Goal: Task Accomplishment & Management: Use online tool/utility

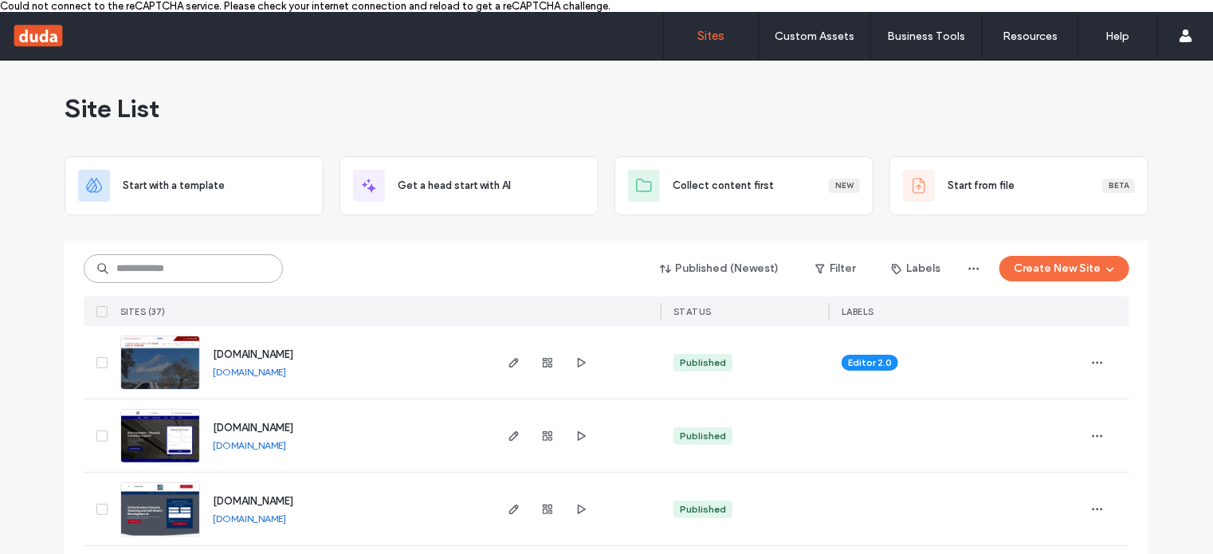
click at [195, 273] on input at bounding box center [183, 268] width 199 height 29
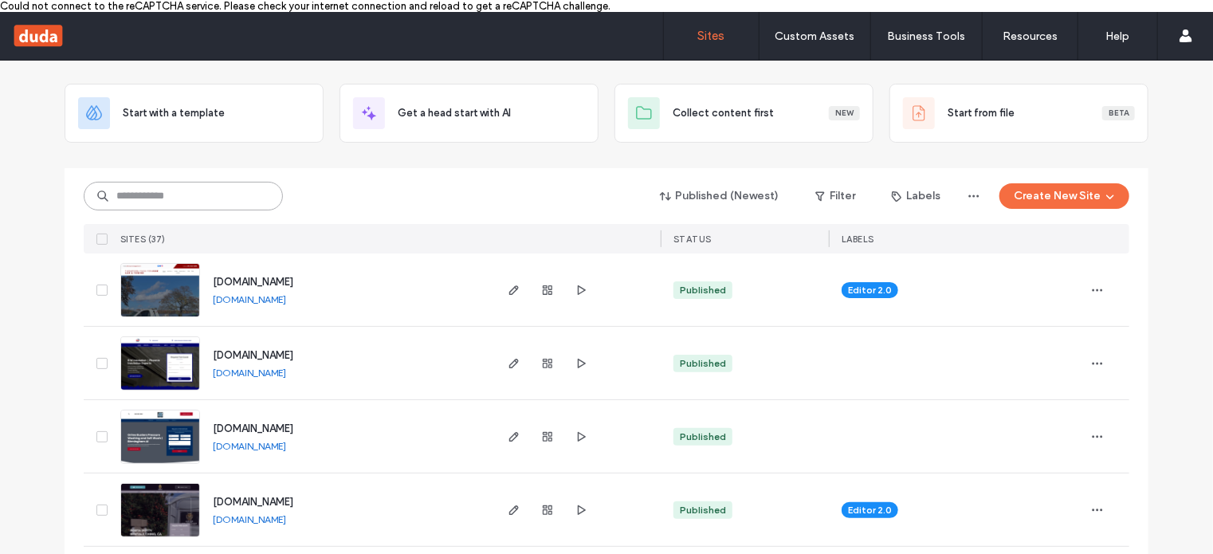
scroll to position [80, 0]
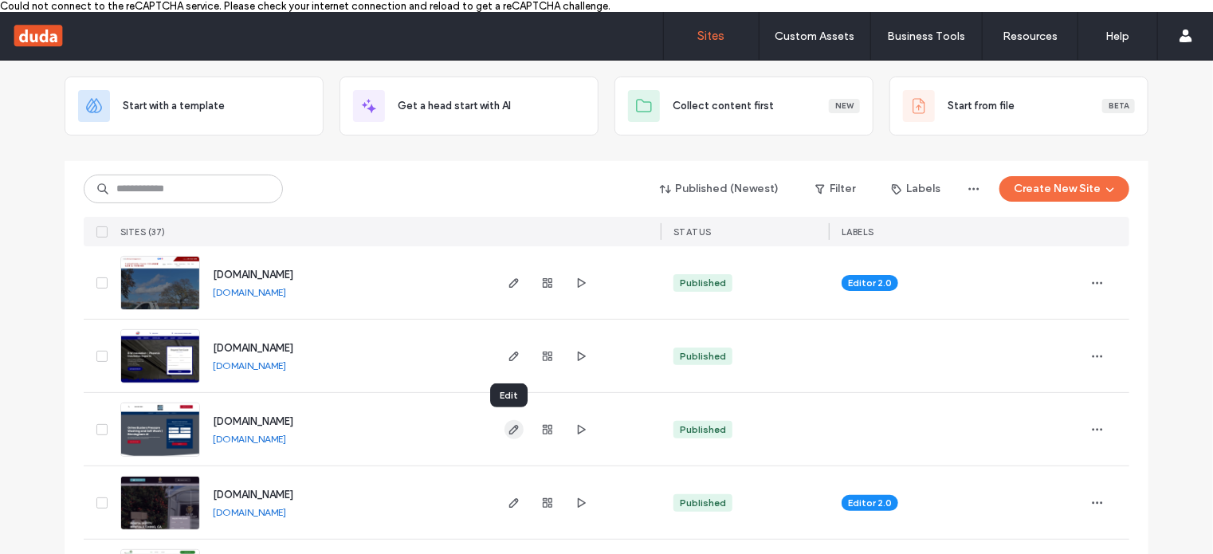
click at [511, 427] on icon "button" at bounding box center [514, 429] width 13 height 13
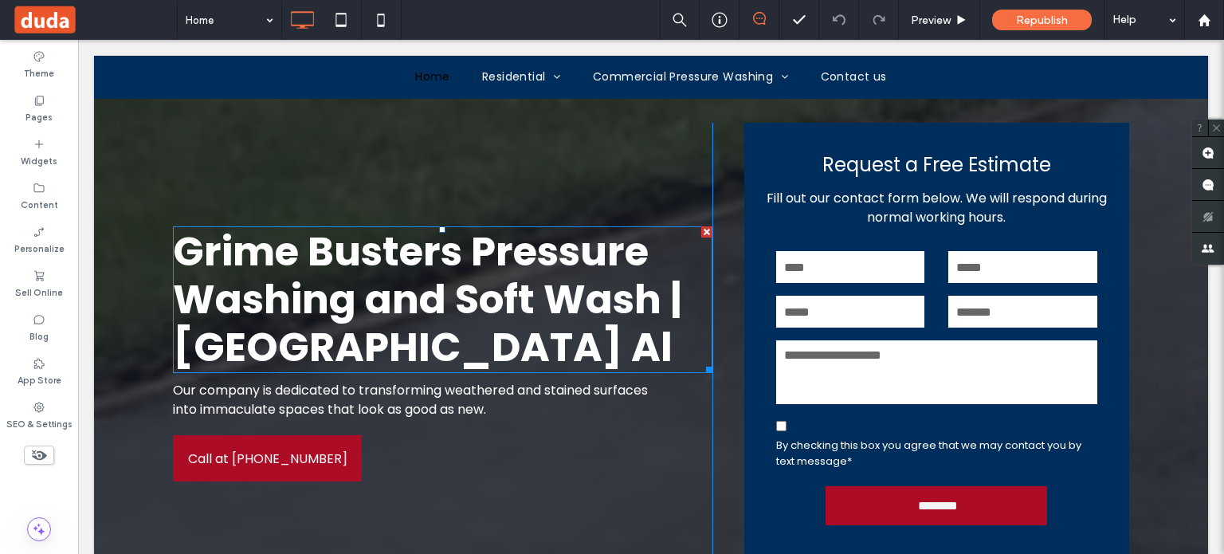
scroll to position [239, 0]
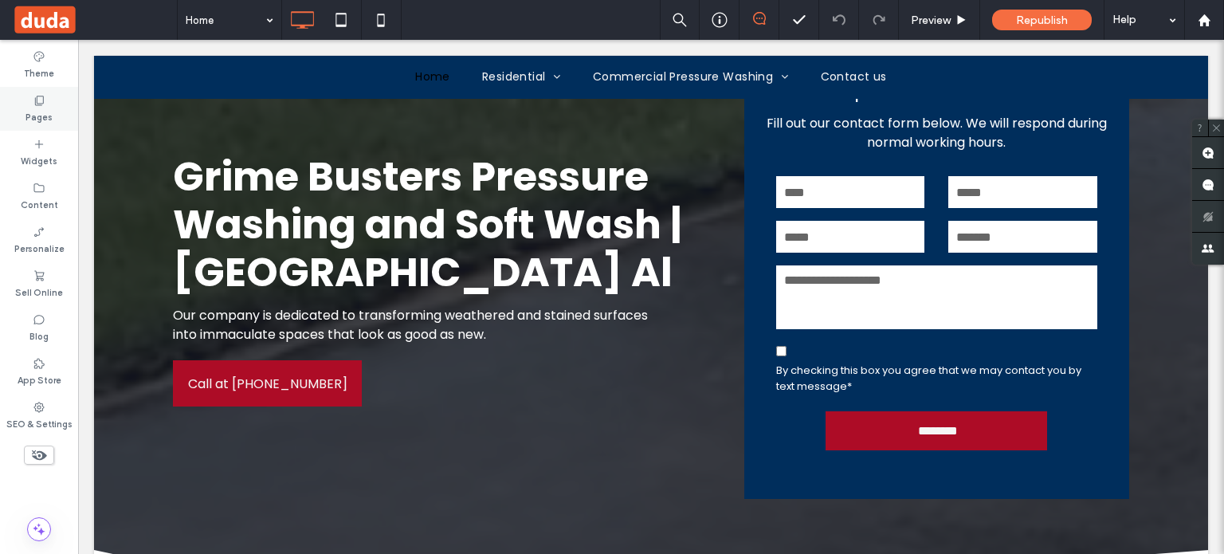
click at [41, 113] on label "Pages" at bounding box center [39, 116] width 27 height 18
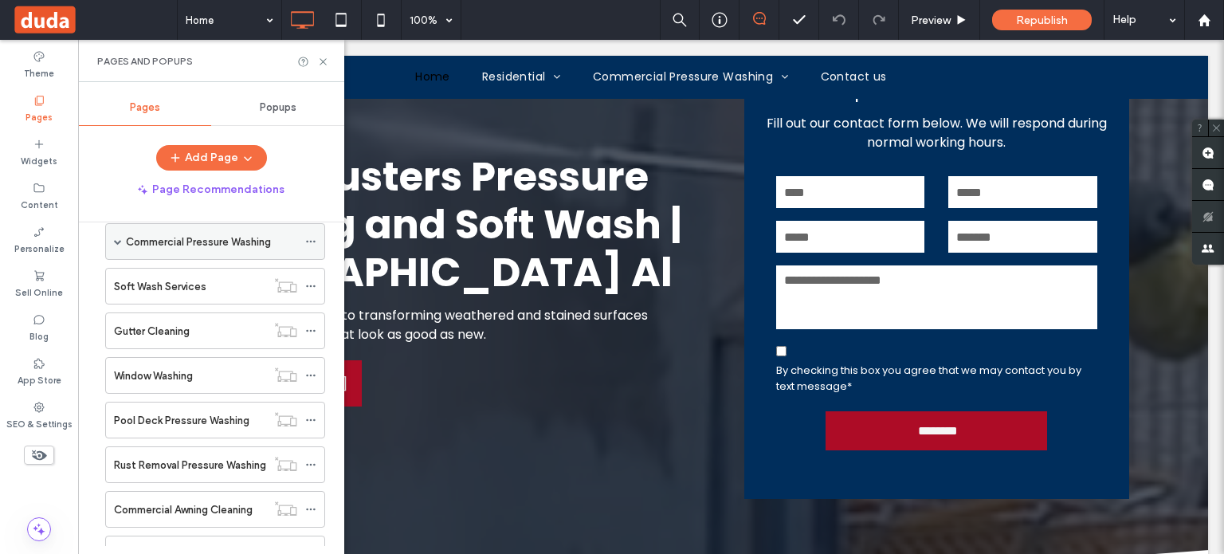
scroll to position [27, 0]
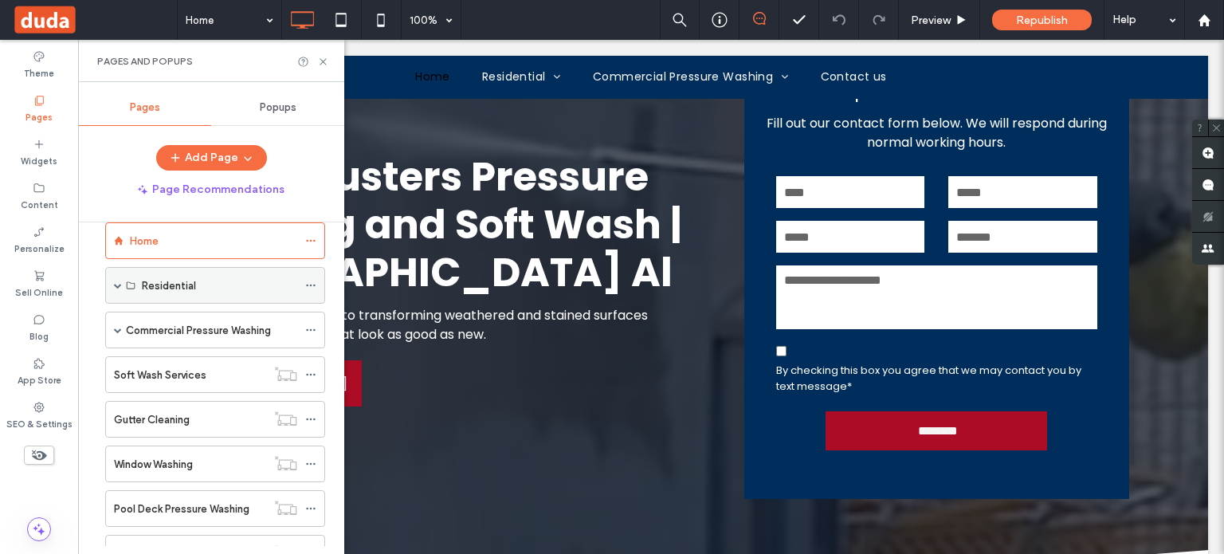
click at [116, 283] on span at bounding box center [118, 285] width 8 height 8
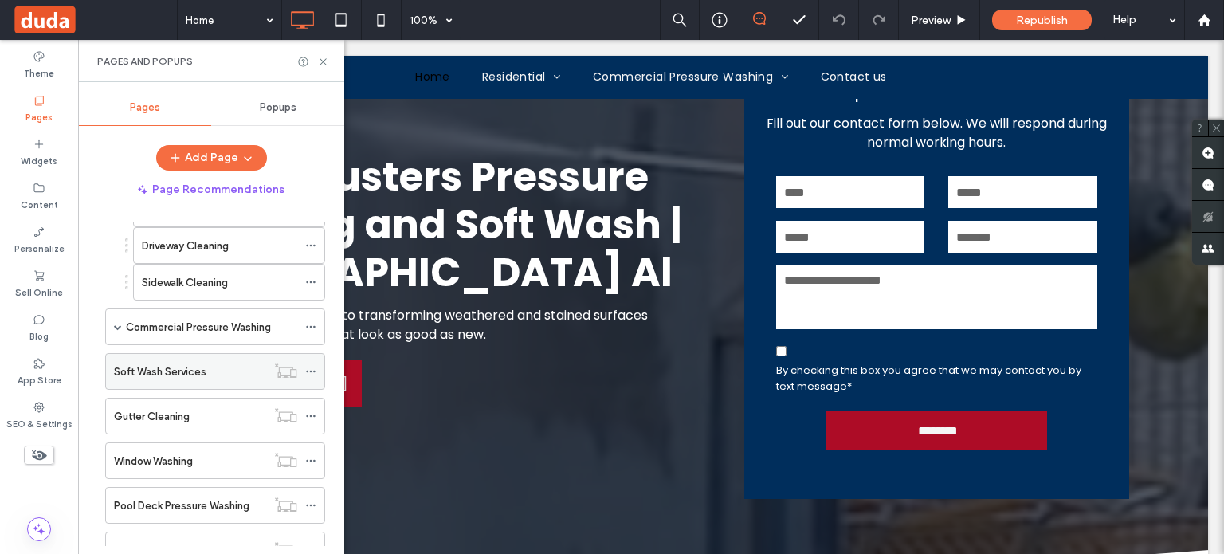
scroll to position [186, 0]
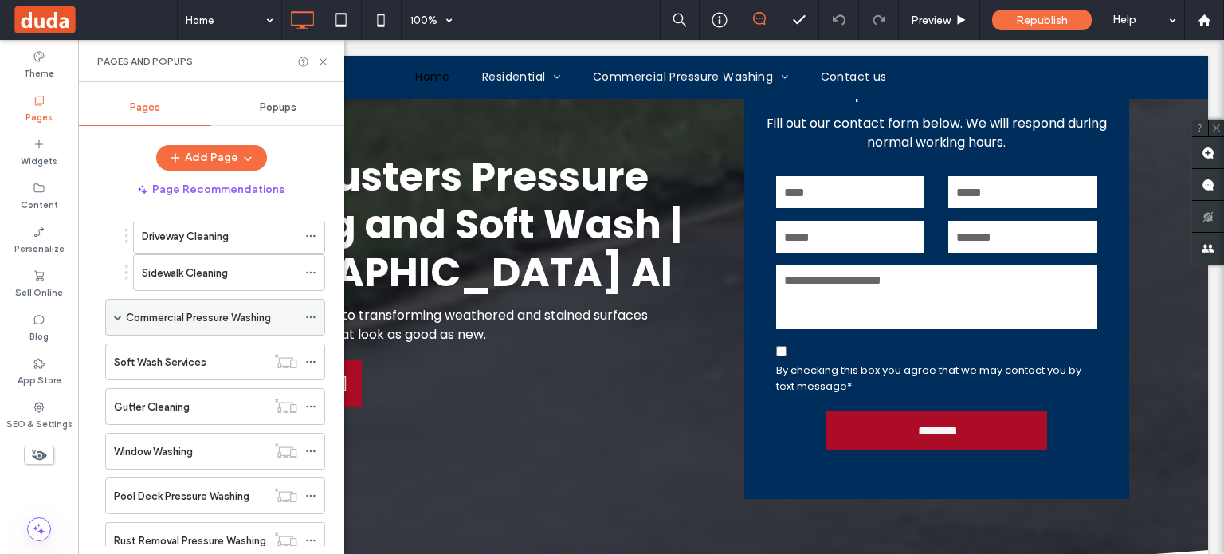
click at [119, 313] on span at bounding box center [118, 317] width 8 height 8
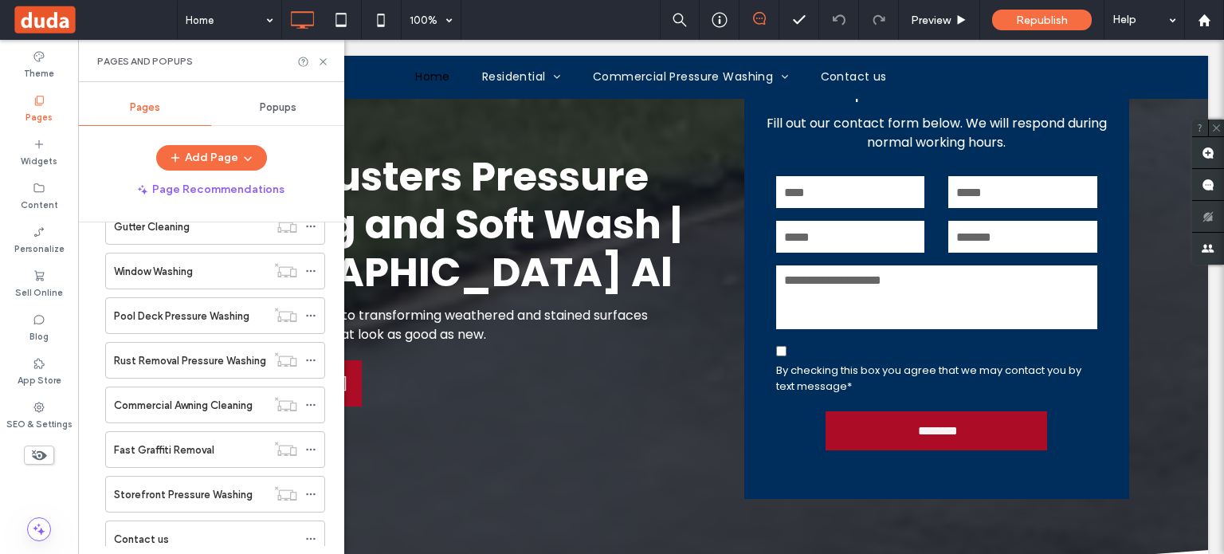
scroll to position [485, 0]
